Goal: Navigation & Orientation: Find specific page/section

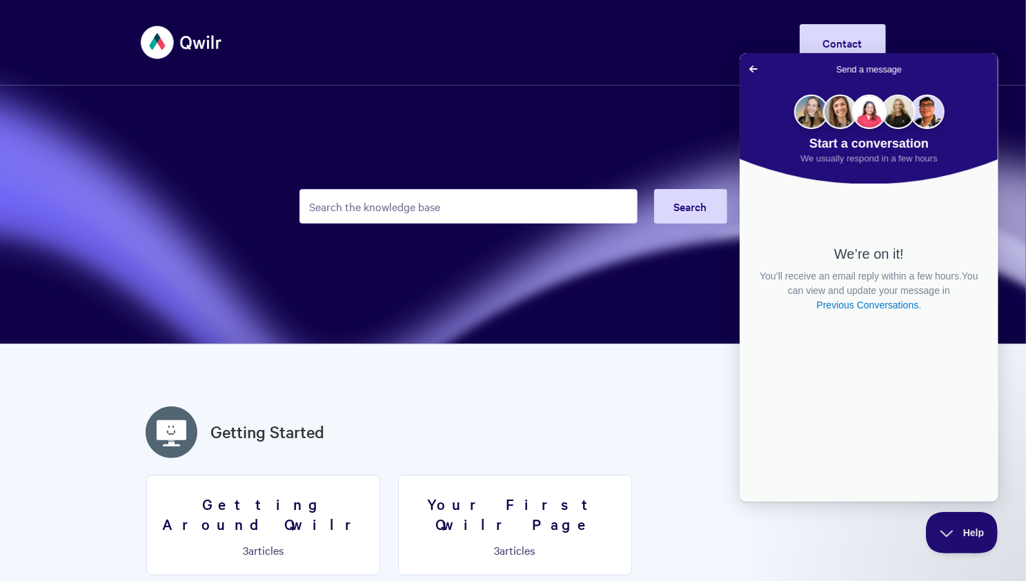
click at [179, 43] on img at bounding box center [182, 43] width 82 height 52
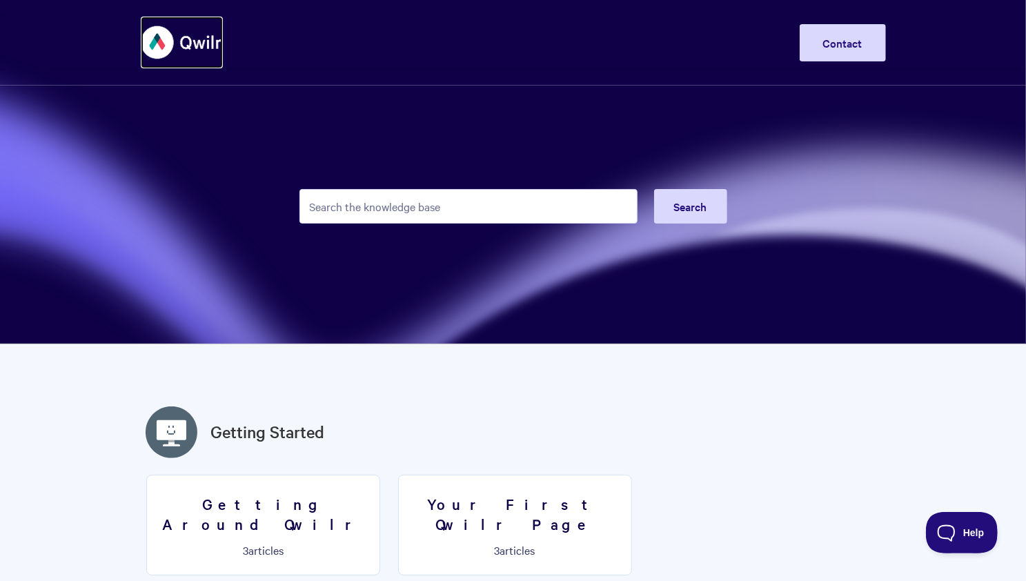
click at [179, 43] on img at bounding box center [182, 43] width 82 height 52
